Goal: Task Accomplishment & Management: Use online tool/utility

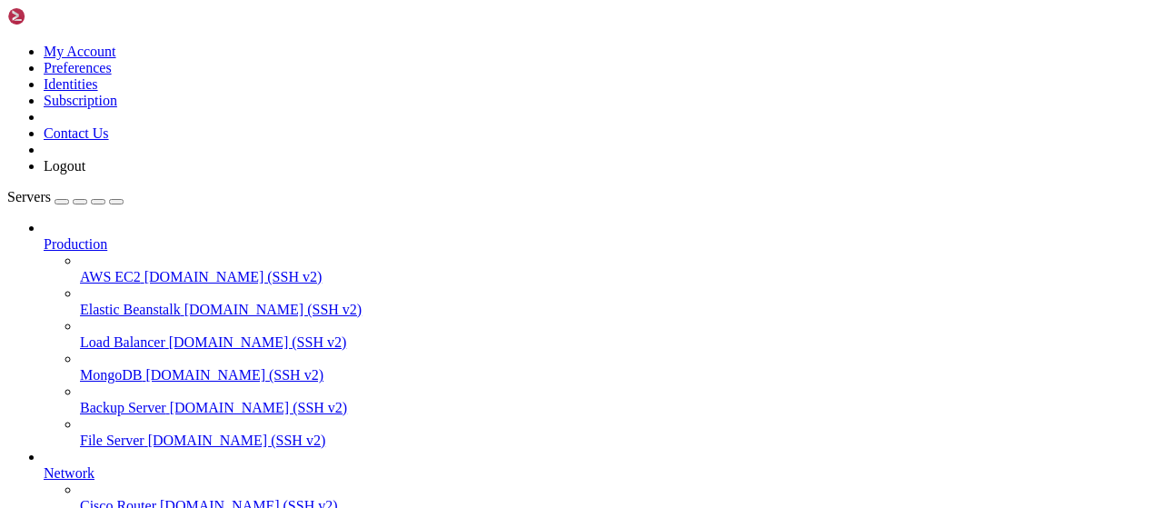
scroll to position [369, 0]
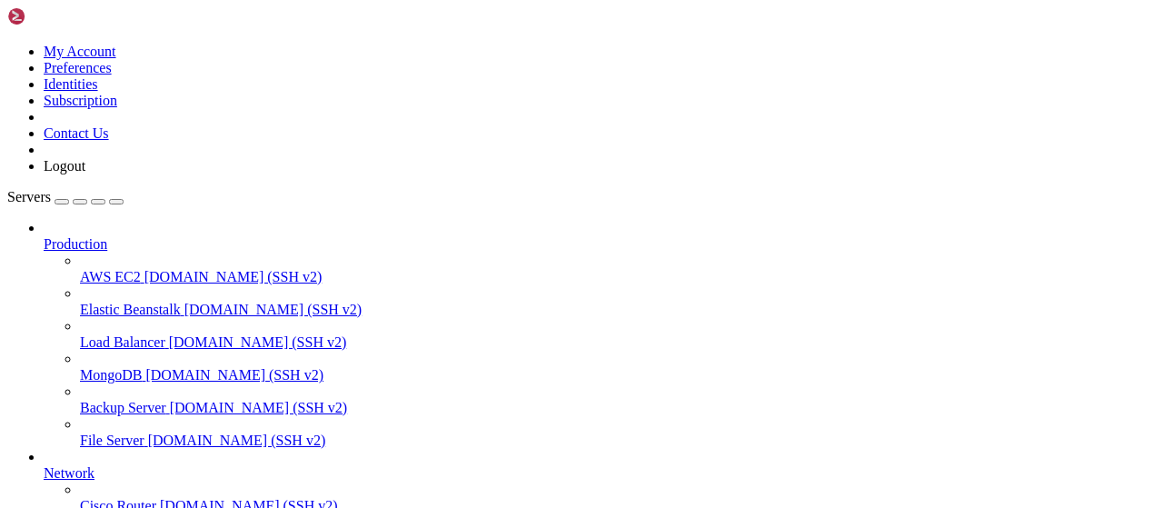
scroll to position [567, 0]
type input "/root/LinkQuest"
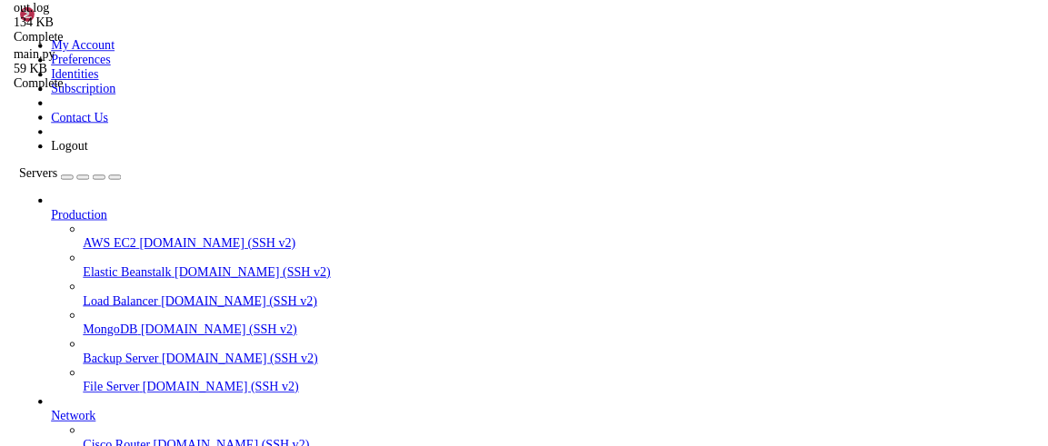
scroll to position [0, 0]
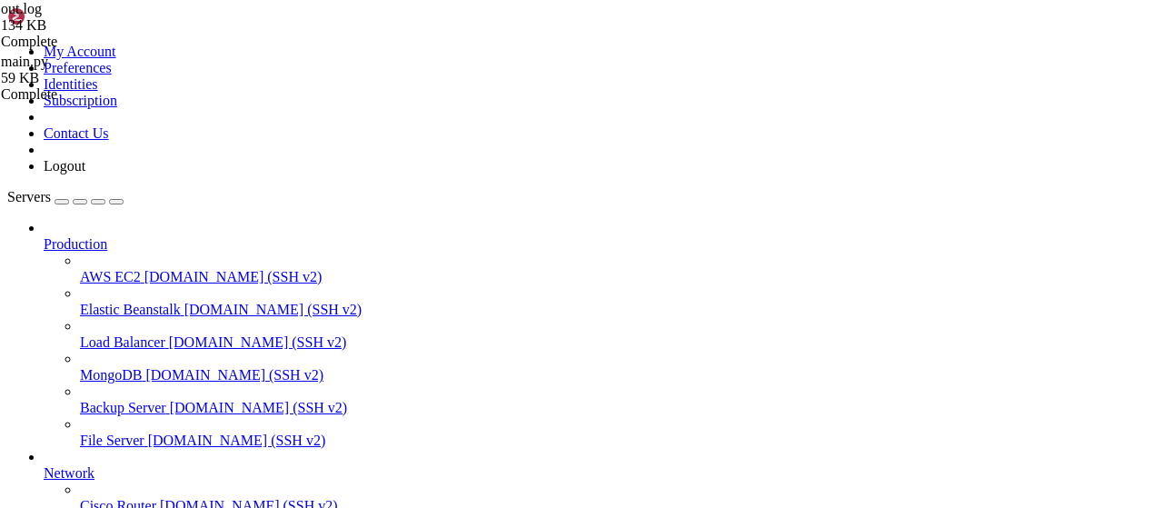
drag, startPoint x: 697, startPoint y: 383, endPoint x: 669, endPoint y: 372, distance: 30.2
drag, startPoint x: 681, startPoint y: 367, endPoint x: 275, endPoint y: 176, distance: 448.0
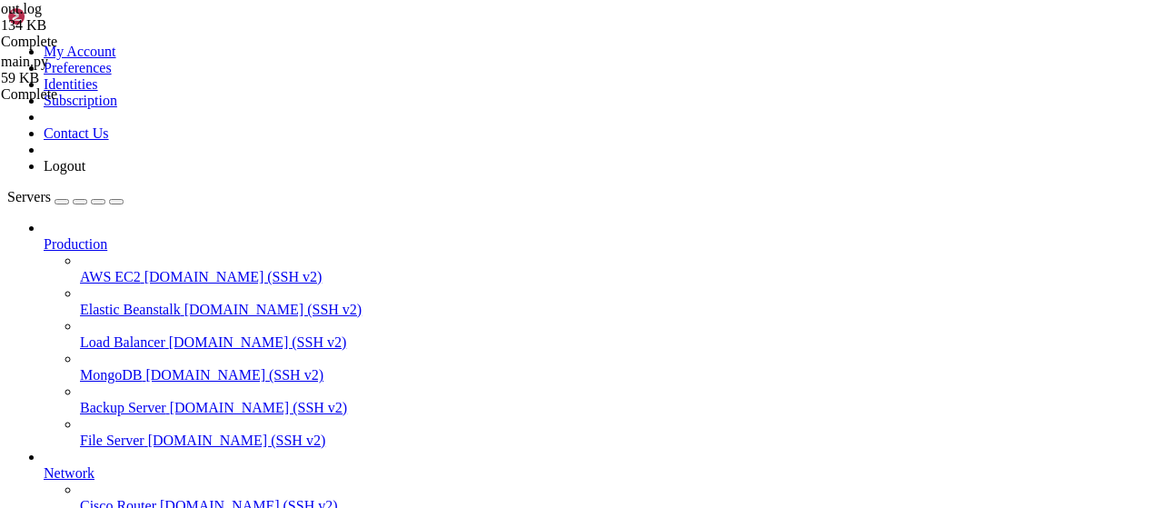
type textarea "UserTaskManager: пользователь 6300601067 настроил 3 сервисов, 30 каналов Пользо…"
